Goal: Information Seeking & Learning: Check status

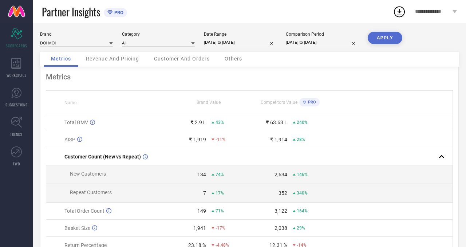
scroll to position [2, 0]
click at [141, 40] on input at bounding box center [158, 43] width 73 height 8
click at [191, 85] on div "Metrics Name Brand Value Competitors Value PRO Total GMV ₹ 2.9 L 43% ₹ 63.63 L …" at bounding box center [249, 178] width 418 height 222
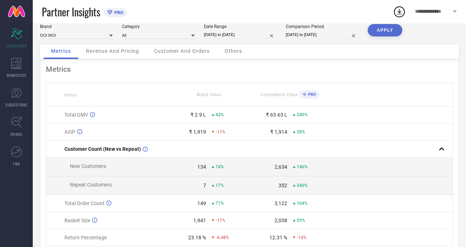
scroll to position [0, 0]
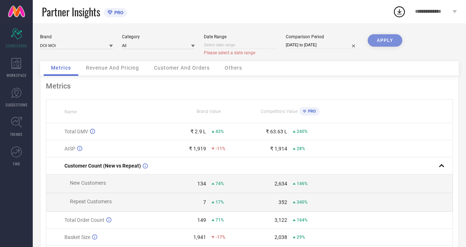
select select "8"
select select "2025"
select select "9"
select select "2025"
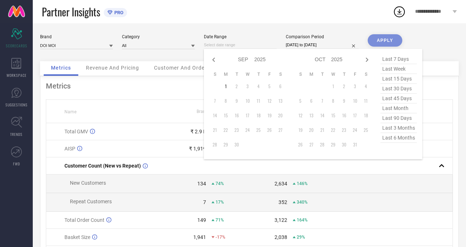
click at [240, 45] on input at bounding box center [240, 45] width 73 height 8
click at [217, 57] on icon at bounding box center [213, 59] width 9 height 9
select select "7"
select select "2025"
select select "8"
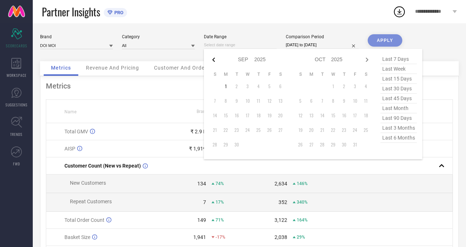
select select "2025"
click at [217, 57] on icon at bounding box center [213, 59] width 9 height 9
select select "6"
select select "2025"
select select "7"
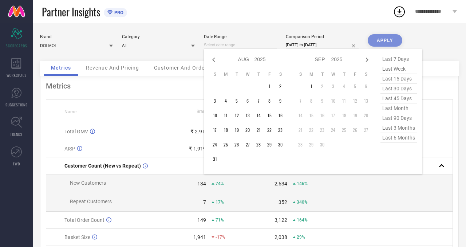
select select "2025"
click at [216, 57] on icon at bounding box center [213, 59] width 9 height 9
select select "5"
select select "2025"
select select "6"
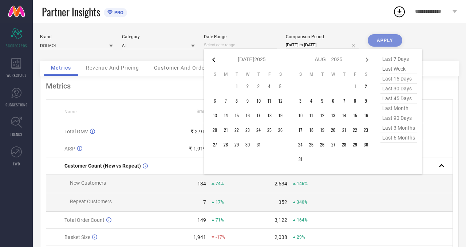
select select "2025"
click at [214, 85] on td "1" at bounding box center [214, 86] width 11 height 11
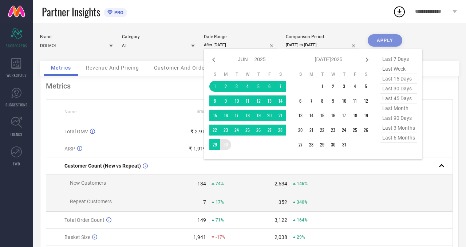
type input "[DATE] to [DATE]"
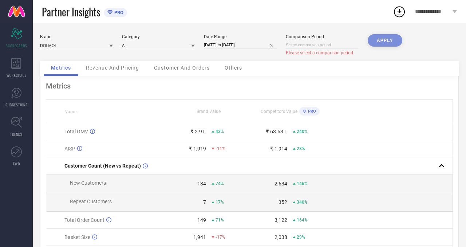
click at [400, 38] on div "APPLY" at bounding box center [384, 47] width 35 height 27
click at [303, 46] on input at bounding box center [322, 45] width 73 height 8
select select "8"
select select "2025"
select select "9"
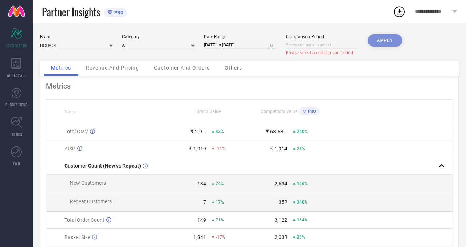
select select "2025"
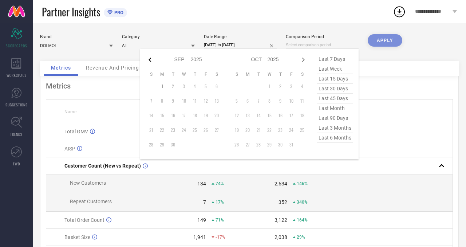
click at [149, 59] on icon at bounding box center [149, 59] width 3 height 4
select select "6"
select select "2025"
select select "7"
select select "2025"
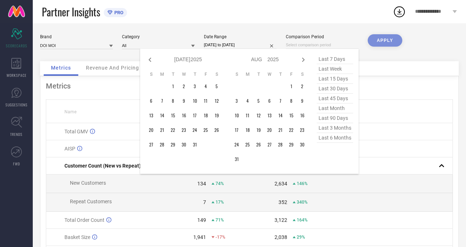
click at [149, 59] on icon at bounding box center [149, 59] width 3 height 4
select select "5"
select select "2025"
select select "6"
select select "2025"
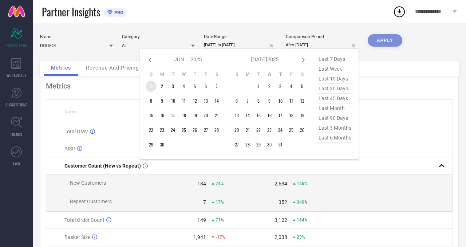
click at [151, 88] on td "1" at bounding box center [150, 86] width 11 height 11
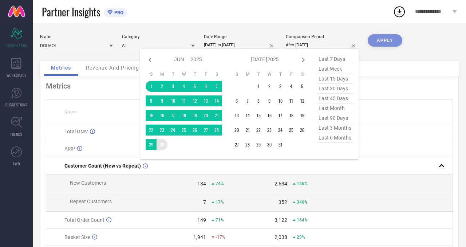
type input "[DATE] to [DATE]"
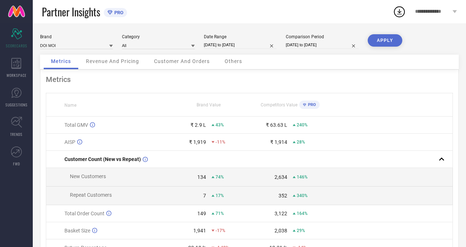
click at [375, 42] on button "APPLY" at bounding box center [384, 40] width 35 height 12
click at [243, 41] on div "Date Range [DATE] to [DATE]" at bounding box center [240, 41] width 73 height 15
click at [248, 48] on input "[DATE] to [DATE]" at bounding box center [240, 45] width 73 height 8
select select "5"
select select "2025"
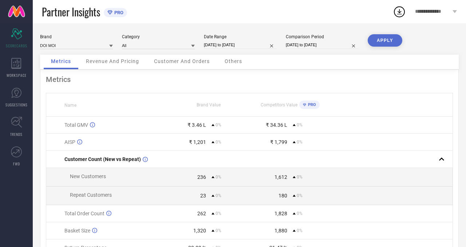
select select "6"
select select "2025"
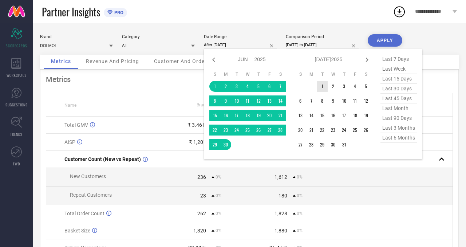
click at [324, 86] on td "1" at bounding box center [321, 86] width 11 height 11
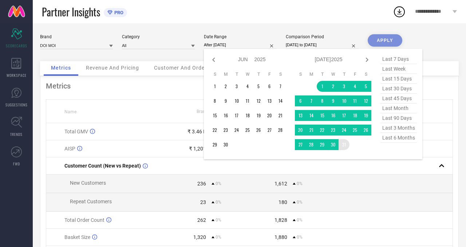
type input "[DATE] to [DATE]"
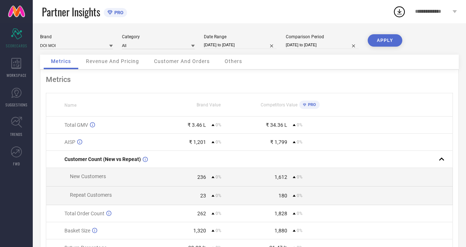
click at [300, 37] on div "Comparison Period" at bounding box center [322, 36] width 73 height 5
click at [299, 45] on input "[DATE] to [DATE]" at bounding box center [322, 45] width 73 height 8
select select "5"
select select "2025"
select select "6"
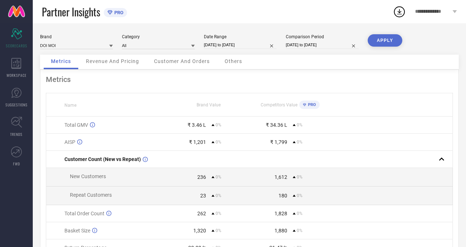
select select "2025"
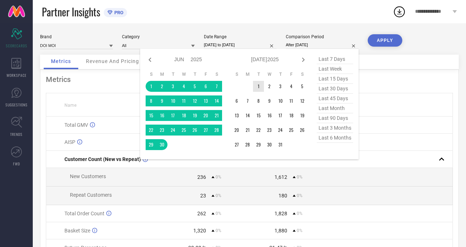
click at [255, 84] on td "1" at bounding box center [258, 86] width 11 height 11
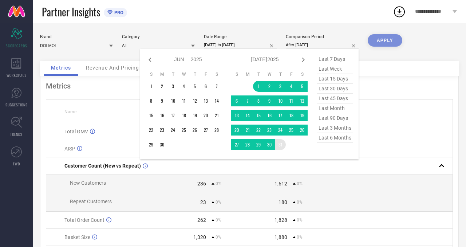
type input "[DATE] to [DATE]"
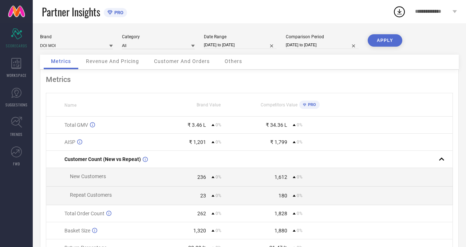
click at [388, 43] on button "APPLY" at bounding box center [384, 40] width 35 height 12
click at [155, 47] on input at bounding box center [158, 45] width 73 height 8
click at [83, 44] on input at bounding box center [76, 45] width 73 height 8
click at [67, 53] on div "DOI MOI" at bounding box center [76, 55] width 73 height 12
click at [151, 43] on input at bounding box center [158, 45] width 73 height 8
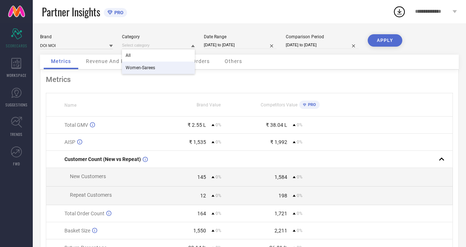
click at [148, 65] on span "Women-Sarees" at bounding box center [139, 67] width 29 height 5
click at [235, 40] on div "Date Range [DATE] to [DATE]" at bounding box center [240, 41] width 73 height 15
click at [130, 64] on span "Revenue And Pricing" at bounding box center [112, 61] width 53 height 6
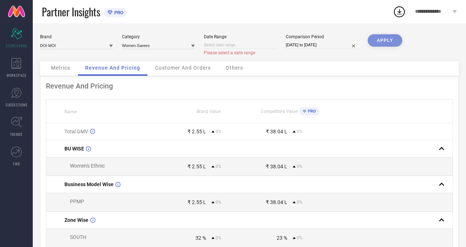
select select "8"
select select "2025"
select select "9"
select select "2025"
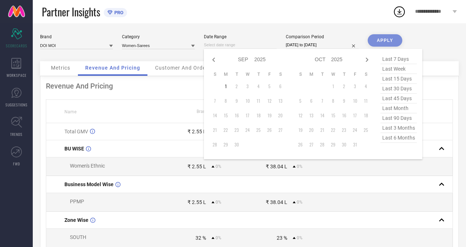
click at [233, 43] on input at bounding box center [240, 45] width 73 height 8
click at [212, 62] on icon at bounding box center [213, 59] width 9 height 9
select select "7"
select select "2025"
select select "8"
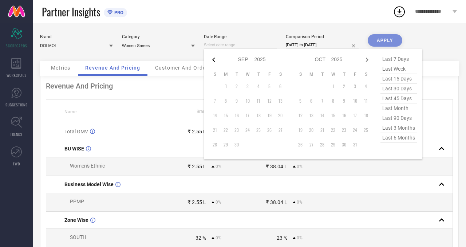
select select "2025"
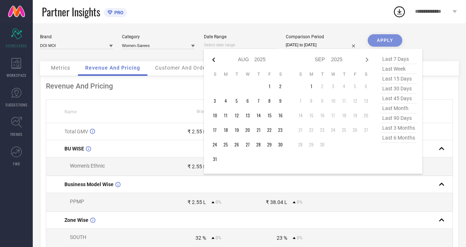
click at [213, 56] on icon at bounding box center [213, 59] width 9 height 9
select select "6"
select select "2025"
select select "7"
select select "2025"
